Goal: Navigation & Orientation: Find specific page/section

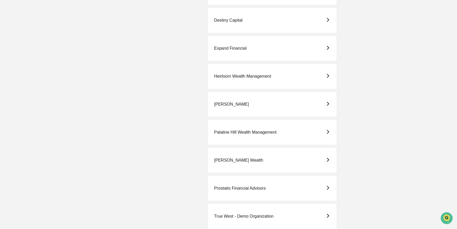
scroll to position [312, 0]
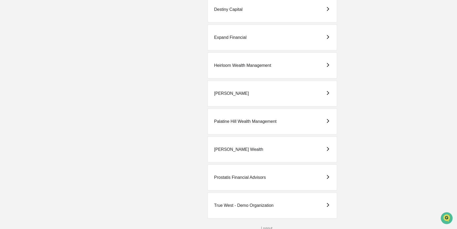
click at [261, 121] on div "Palatine Hill Wealth Management" at bounding box center [245, 121] width 62 height 5
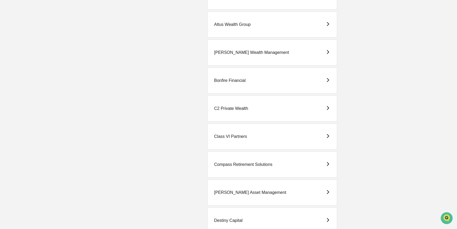
scroll to position [144, 0]
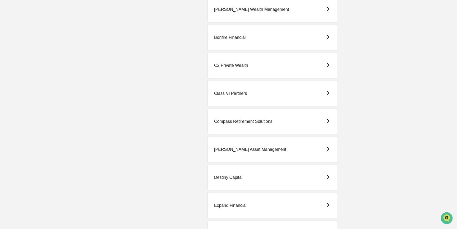
click at [249, 175] on div "Destiny Capital" at bounding box center [271, 178] width 129 height 26
